Goal: Transaction & Acquisition: Purchase product/service

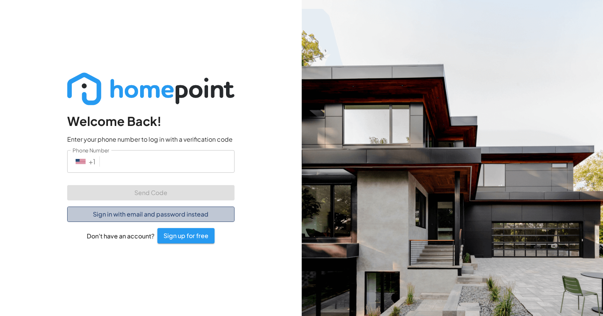
click at [129, 215] on button "Sign in with email and password instead" at bounding box center [150, 213] width 167 height 15
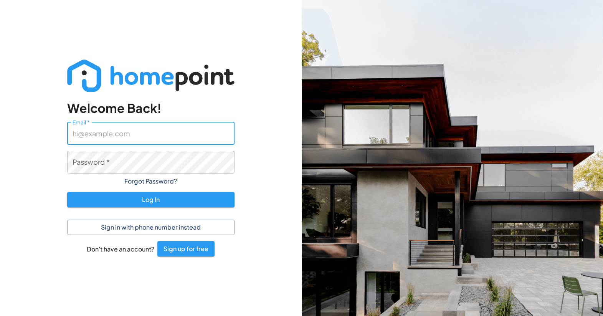
click at [142, 136] on input "Email   *" at bounding box center [150, 133] width 167 height 23
type input "[EMAIL_ADDRESS][DOMAIN_NAME]"
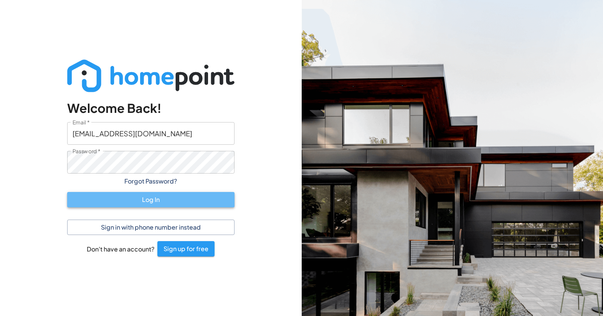
click at [156, 197] on button "Log In" at bounding box center [150, 199] width 167 height 15
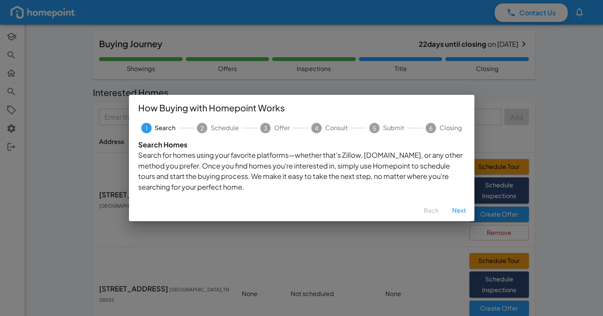
click at [575, 89] on div "How Buying with Homepoint Works 1 Search 2 Schedule 3 Offer 4 Consult 5 Submit …" at bounding box center [301, 158] width 603 height 316
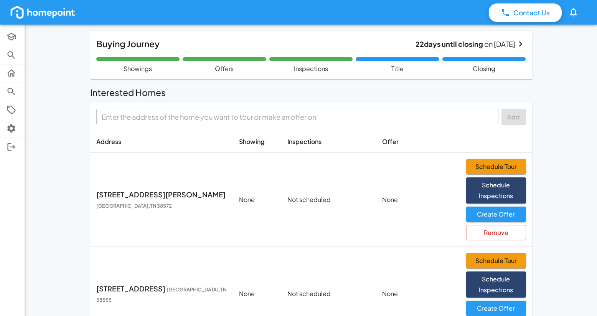
click at [36, 13] on img at bounding box center [42, 12] width 67 height 15
click at [58, 15] on img at bounding box center [42, 12] width 67 height 15
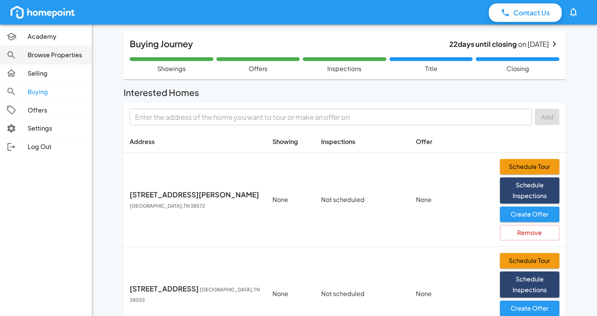
click at [57, 57] on p "Browse Properties" at bounding box center [57, 55] width 58 height 9
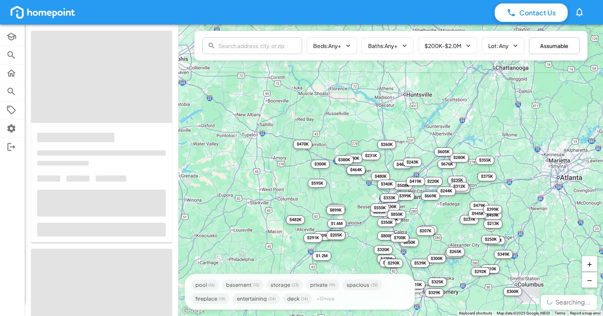
drag, startPoint x: 526, startPoint y: 88, endPoint x: 525, endPoint y: 176, distance: 87.9
click at [525, 176] on div "$399K $213K $255K $1.7M $465K $480K $530K $1.2M $309K $221K $650K $508K $310K $…" at bounding box center [390, 170] width 424 height 291
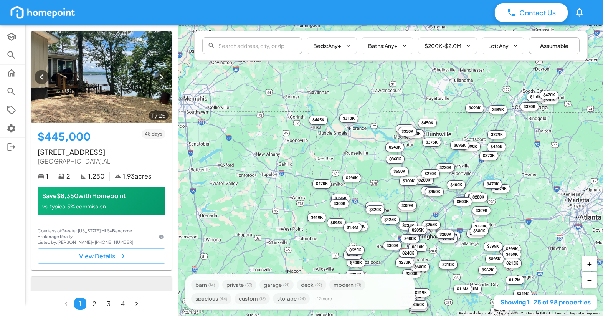
drag, startPoint x: 439, startPoint y: 84, endPoint x: 458, endPoint y: 124, distance: 45.0
click at [458, 124] on div "$445K $292K $327K $599K $203K $290K $399K $610K $420K $450K $360K $400K $480K $…" at bounding box center [390, 170] width 424 height 291
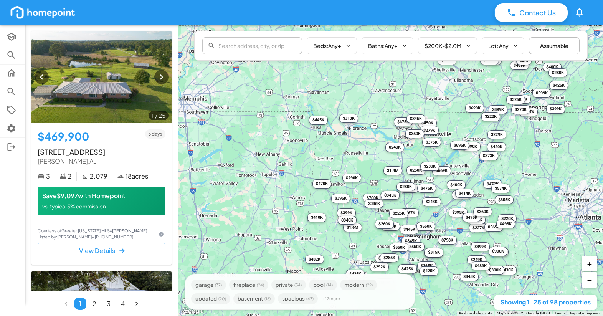
drag, startPoint x: 468, startPoint y: 147, endPoint x: 468, endPoint y: 143, distance: 4.2
click at [468, 147] on div "$470K $420K $445K $400K $550K $390K $989K $399K $469K $700K $425K $669K $300K $…" at bounding box center [390, 170] width 424 height 291
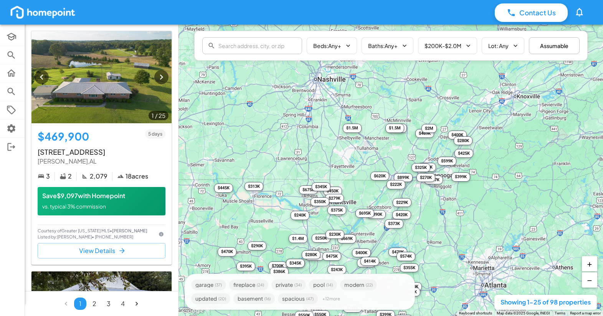
drag, startPoint x: 327, startPoint y: 80, endPoint x: 232, endPoint y: 149, distance: 117.2
click at [232, 149] on div "$470K $420K $445K $400K $550K $390K $989K $399K $469K $700K $425K $669K $300K $…" at bounding box center [390, 170] width 424 height 291
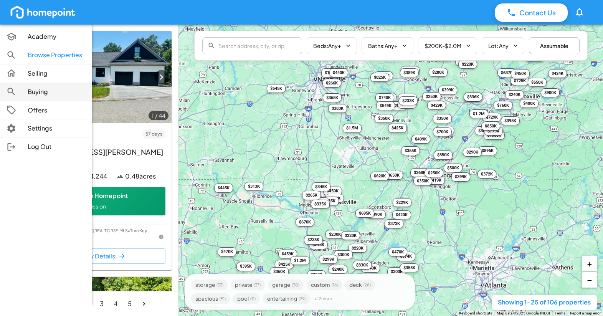
click at [30, 93] on p "Buying" at bounding box center [57, 92] width 58 height 9
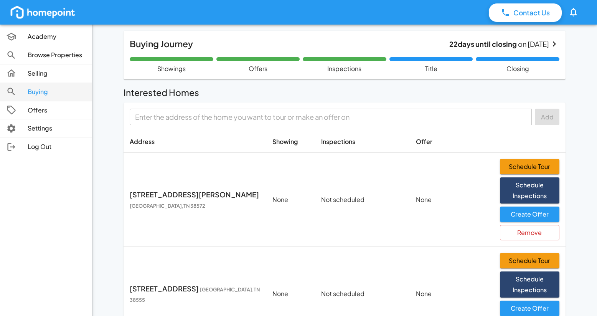
click at [37, 91] on p "Buying" at bounding box center [57, 92] width 58 height 9
